Goal: Information Seeking & Learning: Find specific fact

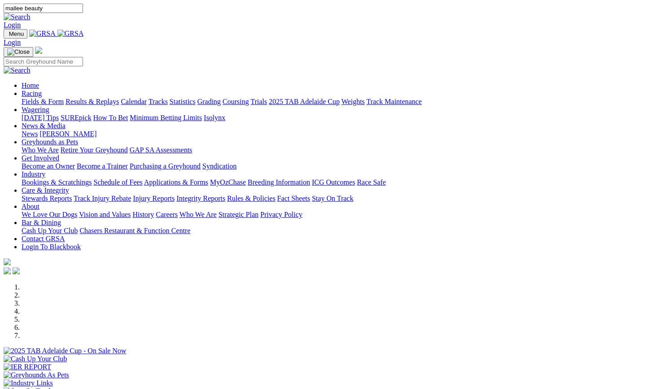
type input "mallee beauty"
click at [30, 15] on link at bounding box center [17, 17] width 27 height 8
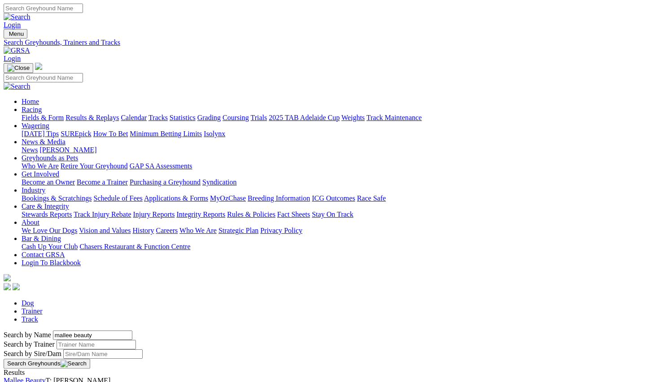
click at [46, 377] on link "Mallee Beauty" at bounding box center [25, 381] width 42 height 8
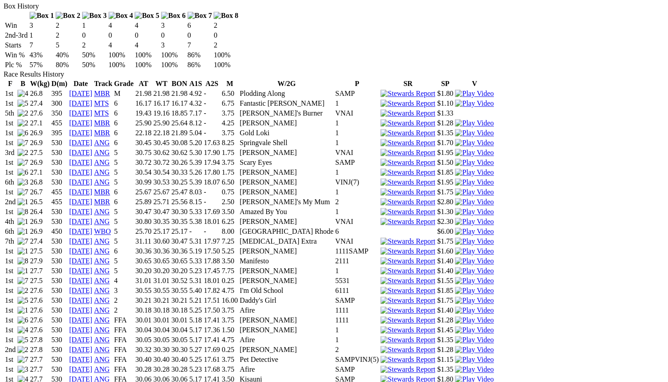
scroll to position [628, 0]
